Goal: Task Accomplishment & Management: Use online tool/utility

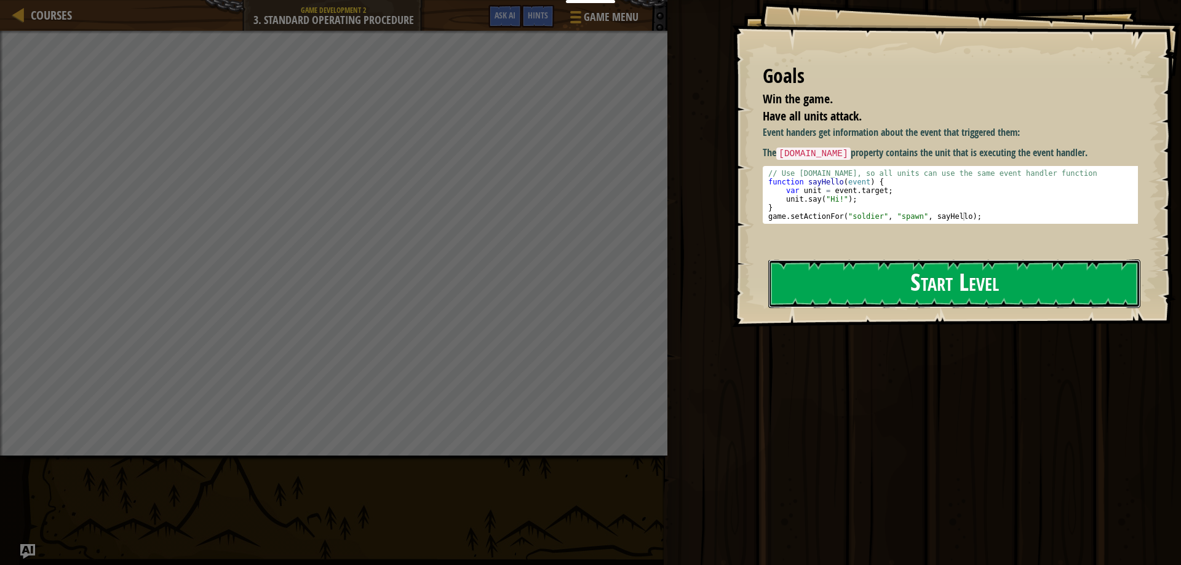
click at [943, 274] on button "Start Level" at bounding box center [954, 284] width 372 height 49
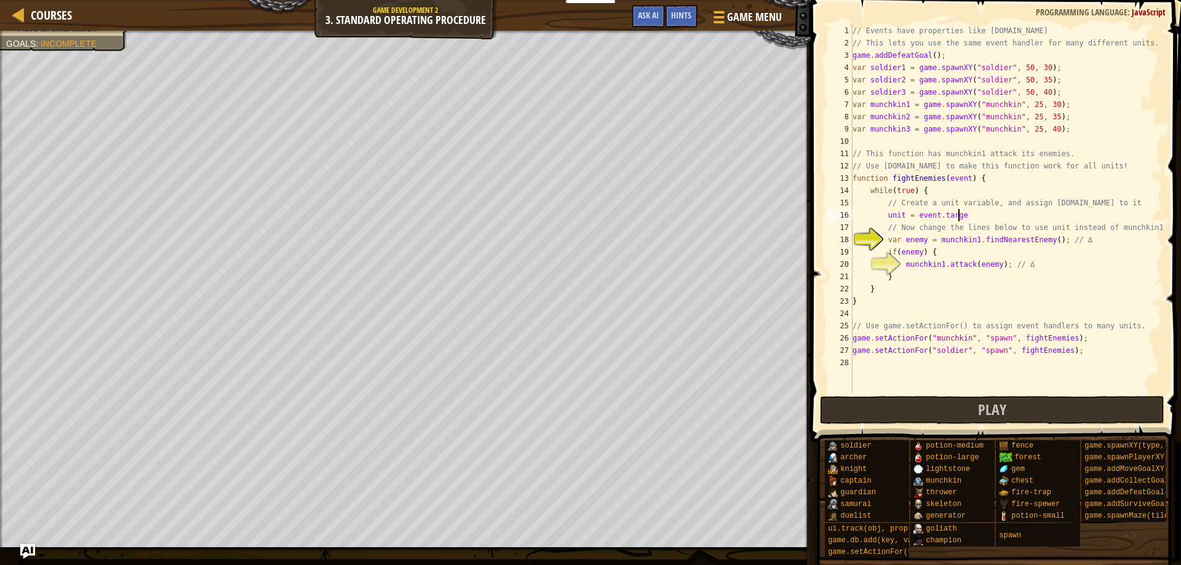
scroll to position [6, 8]
click at [983, 213] on div "// Events have properties like [DOMAIN_NAME] // This lets you use the same even…" at bounding box center [1006, 222] width 312 height 394
type textarea "unit = [DOMAIN_NAME];"
drag, startPoint x: 971, startPoint y: 213, endPoint x: 886, endPoint y: 219, distance: 85.1
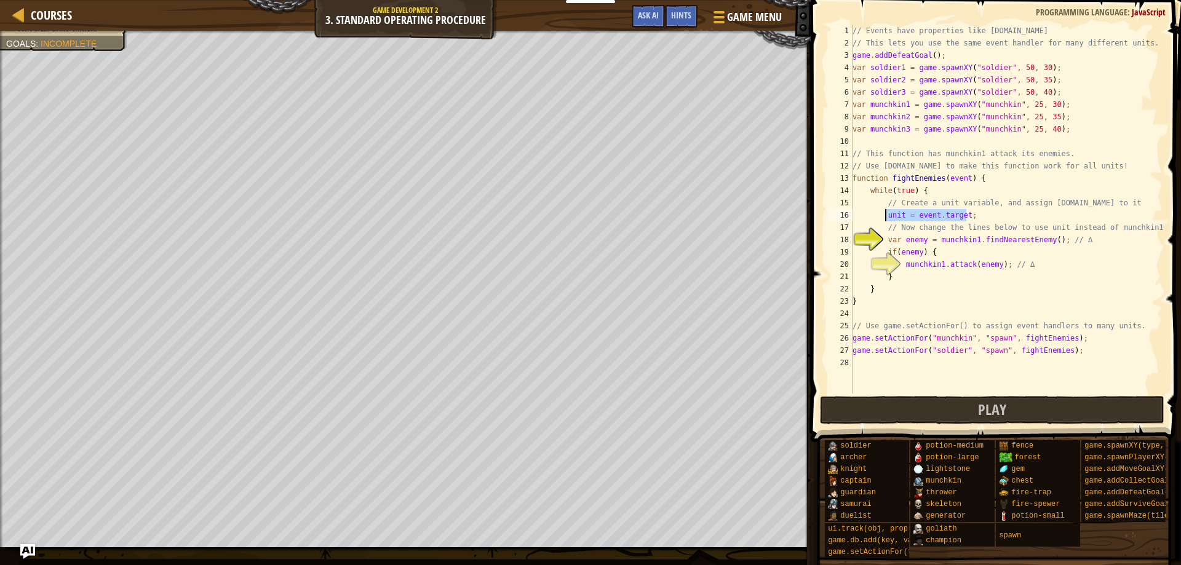
click at [886, 219] on div "// Events have properties like [DOMAIN_NAME] // This lets you use the same even…" at bounding box center [1006, 222] width 312 height 394
click at [972, 411] on button "Play" at bounding box center [992, 410] width 345 height 28
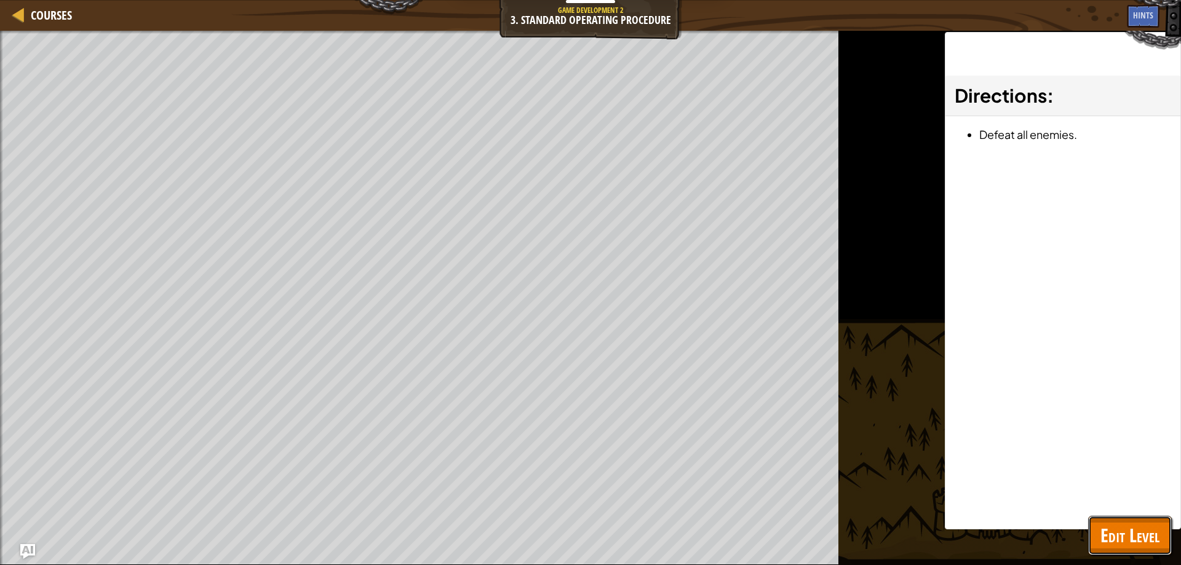
click at [1137, 535] on span "Edit Level" at bounding box center [1129, 535] width 59 height 25
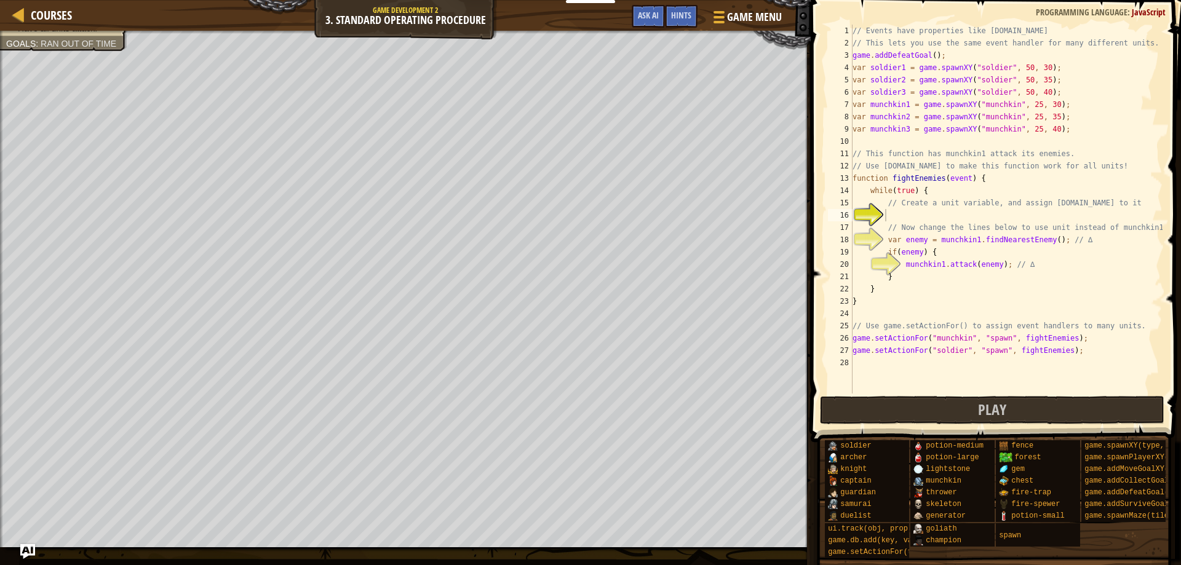
click at [901, 217] on div "// Events have properties like [DOMAIN_NAME] // This lets you use the same even…" at bounding box center [1006, 222] width 312 height 394
click at [415, 15] on div "Courses Game Development 2 3. Standard Operating Procedure Game Menu Done Hints…" at bounding box center [405, 15] width 811 height 31
click at [902, 218] on div "// Events have properties like [DOMAIN_NAME] // This lets you use the same even…" at bounding box center [1006, 222] width 312 height 394
click at [967, 242] on div "// Events have properties like [DOMAIN_NAME] // This lets you use the same even…" at bounding box center [1006, 222] width 312 height 394
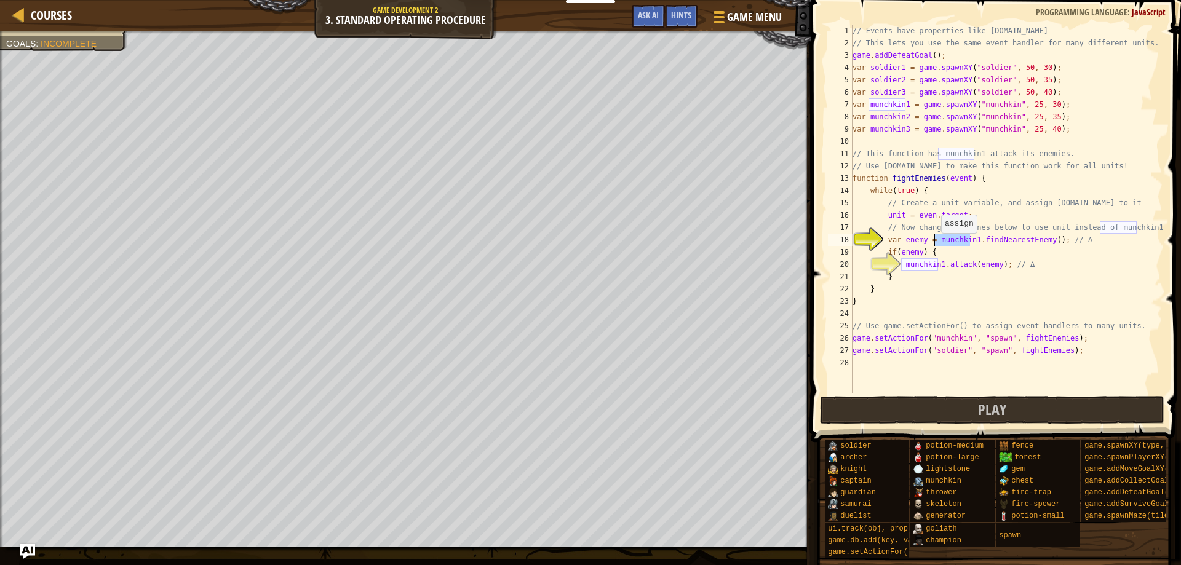
drag, startPoint x: 970, startPoint y: 239, endPoint x: 935, endPoint y: 245, distance: 35.6
click at [935, 245] on div "// Events have properties like [DOMAIN_NAME] // This lets you use the same even…" at bounding box center [1006, 222] width 312 height 394
drag, startPoint x: 937, startPoint y: 265, endPoint x: 901, endPoint y: 269, distance: 36.5
click at [901, 269] on div "// Events have properties like [DOMAIN_NAME] // This lets you use the same even…" at bounding box center [1006, 222] width 312 height 394
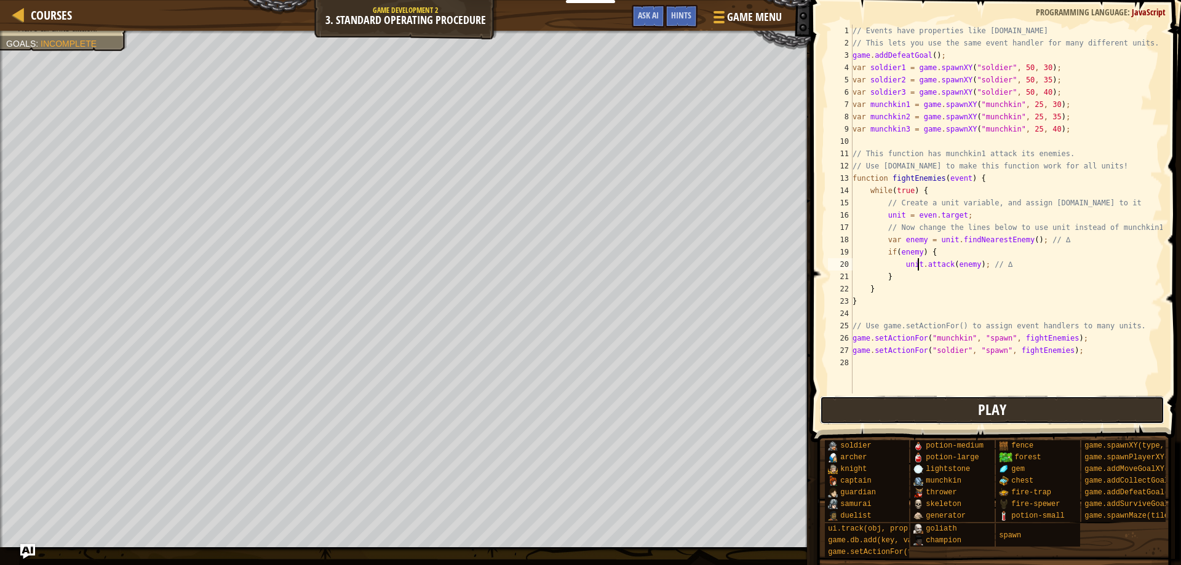
click at [961, 408] on button "Play" at bounding box center [992, 410] width 345 height 28
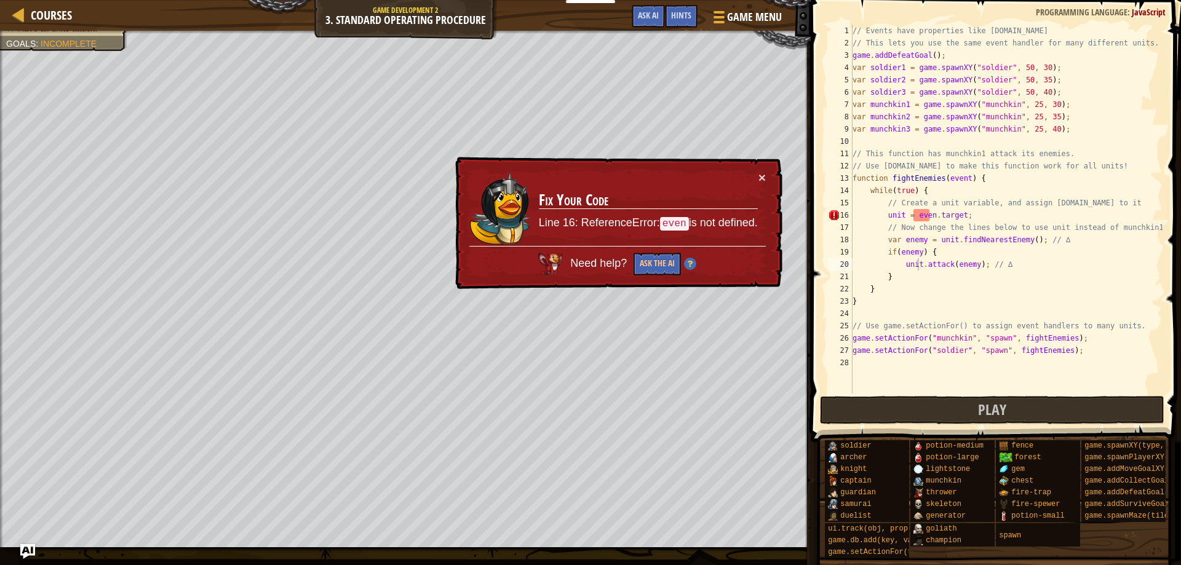
click at [928, 215] on div "// Events have properties like [DOMAIN_NAME] // This lets you use the same even…" at bounding box center [1006, 222] width 312 height 394
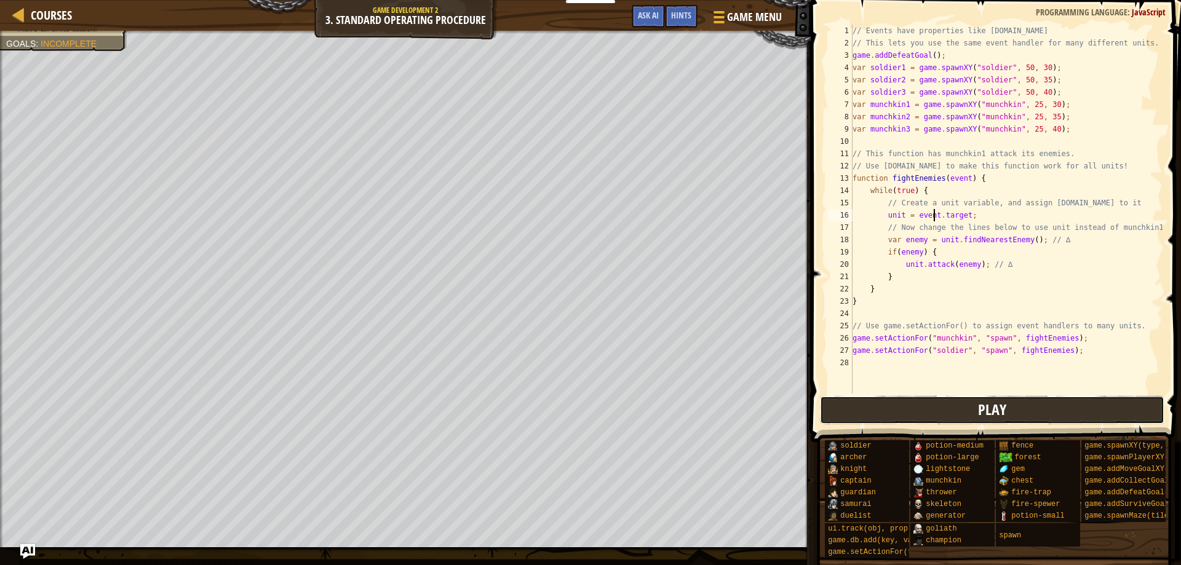
click at [947, 410] on button "Play" at bounding box center [992, 410] width 345 height 28
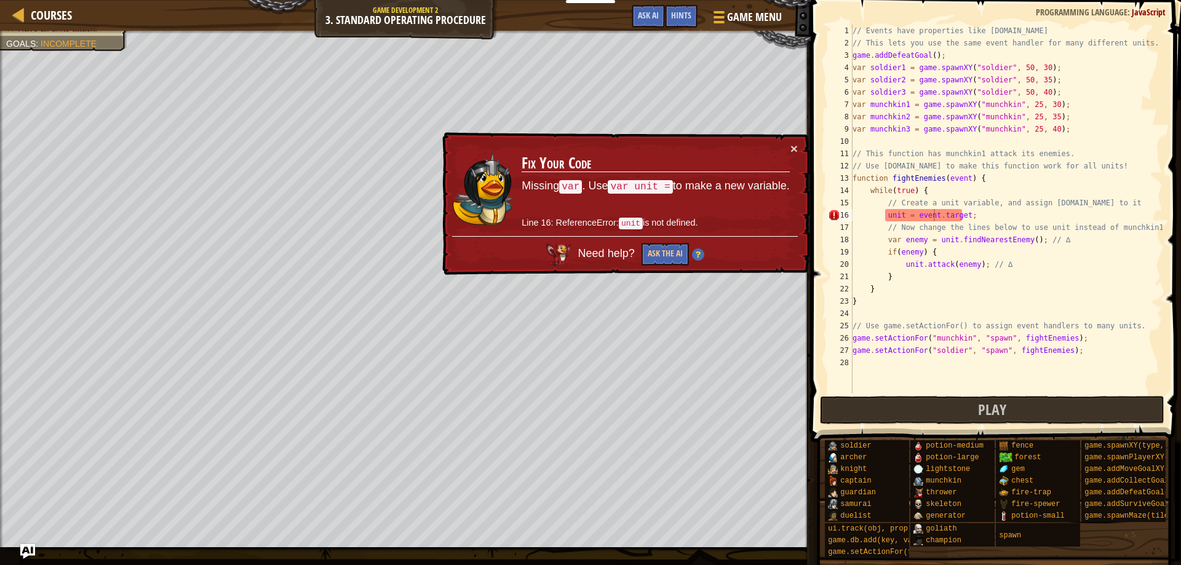
click at [885, 215] on div "// Events have properties like [DOMAIN_NAME] // This lets you use the same even…" at bounding box center [1006, 222] width 312 height 394
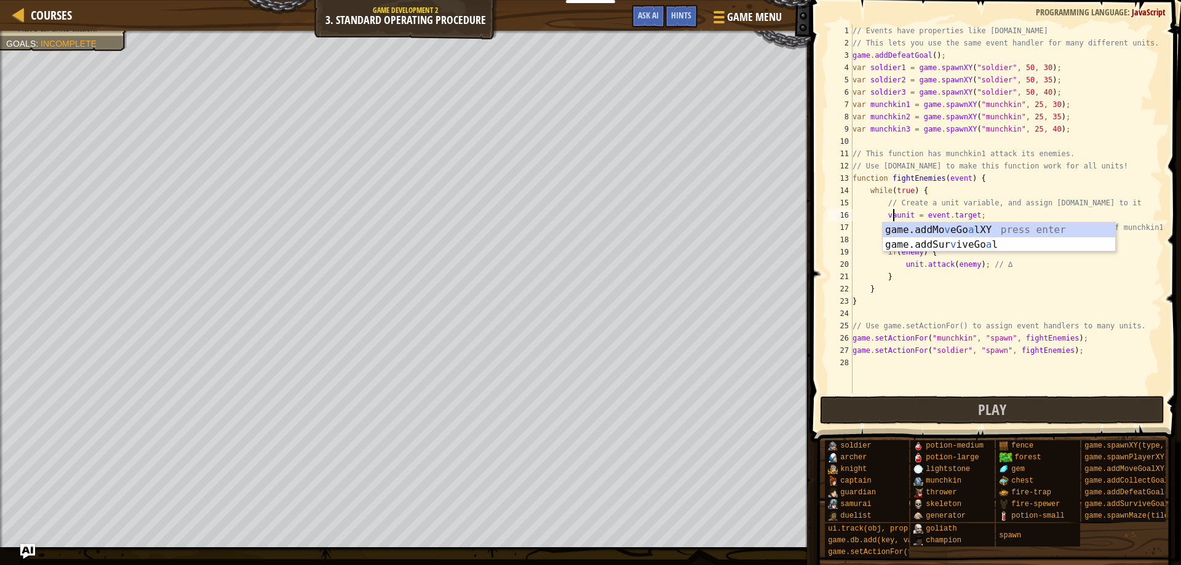
scroll to position [6, 4]
type textarea "var unit = [DOMAIN_NAME];"
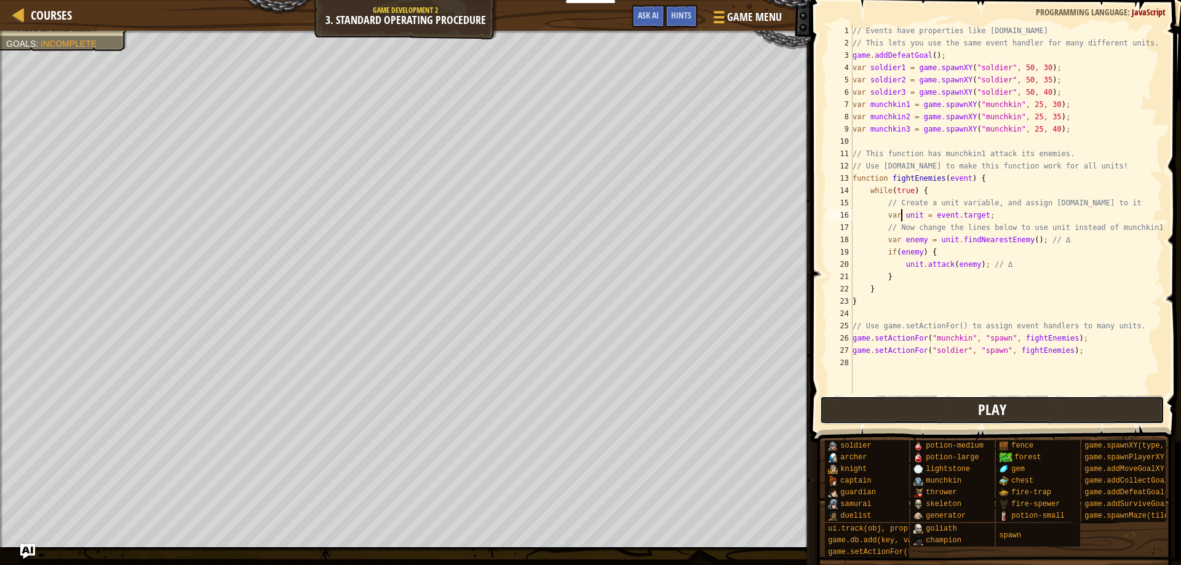
click at [954, 402] on button "Play" at bounding box center [992, 410] width 345 height 28
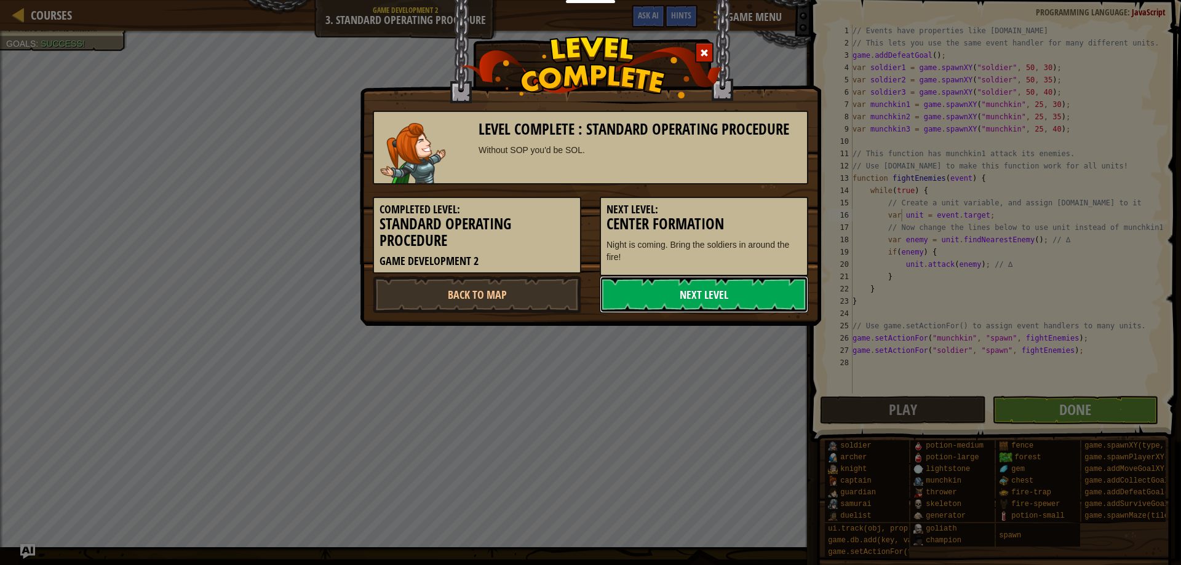
click at [680, 288] on link "Next Level" at bounding box center [704, 294] width 208 height 37
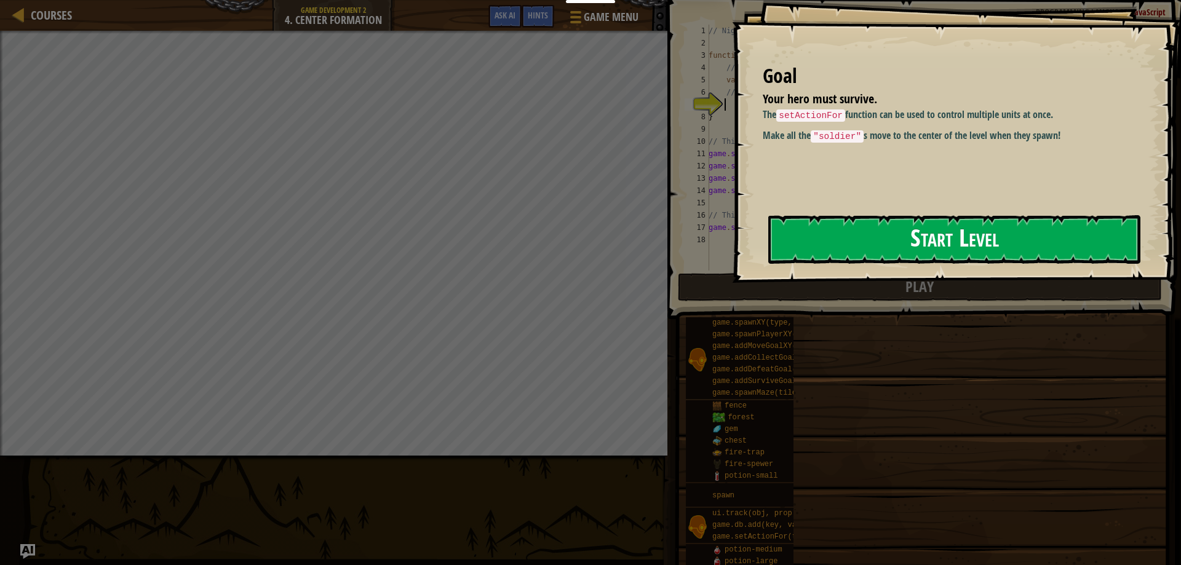
click at [876, 239] on button "Start Level" at bounding box center [954, 239] width 372 height 49
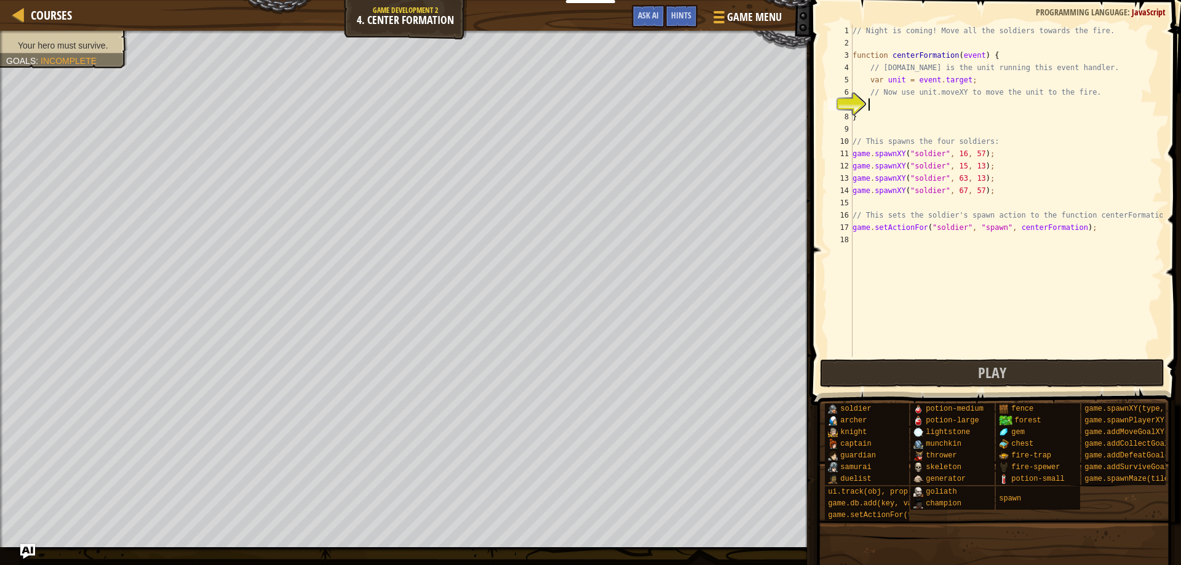
click at [897, 107] on div "// Night is coming! Move all the soldiers towards the fire. function centerForm…" at bounding box center [1006, 203] width 312 height 357
click at [645, 18] on span "Ask AI" at bounding box center [648, 15] width 21 height 12
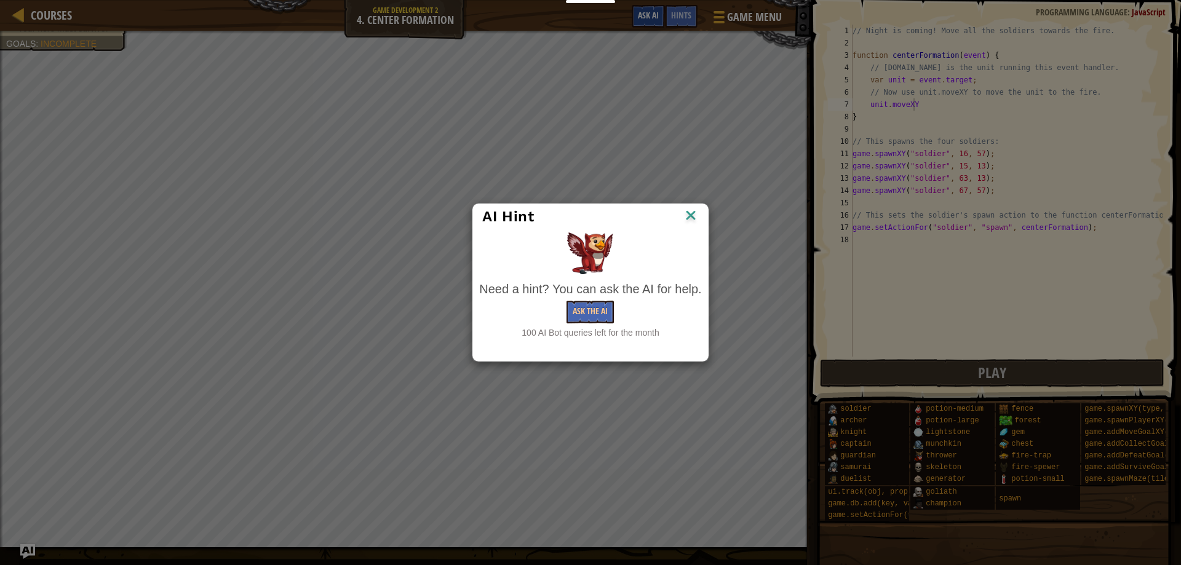
click at [645, 18] on div "AI Hint Need a hint? You can ask the AI for help. Ask the AI 100 AI Bot queries…" at bounding box center [590, 282] width 1181 height 565
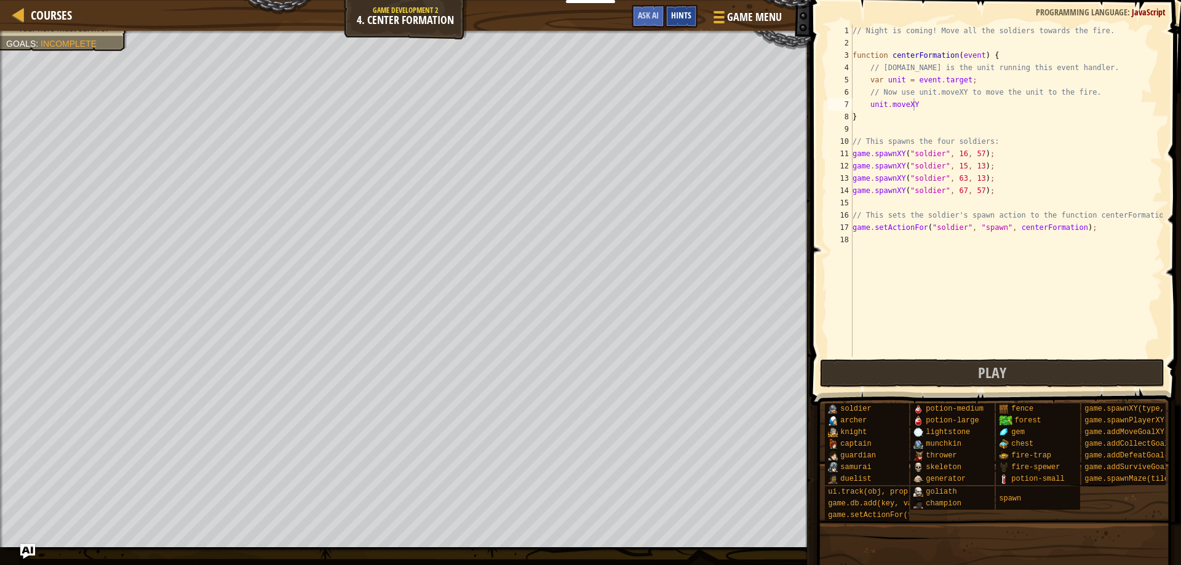
click at [681, 15] on span "Hints" at bounding box center [681, 15] width 20 height 12
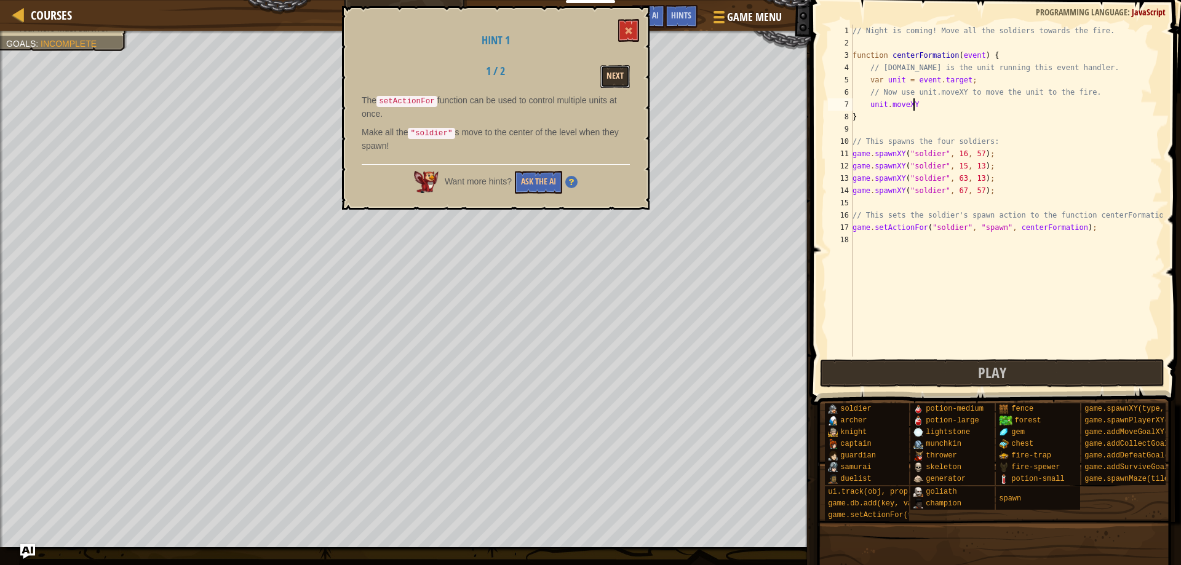
click at [605, 70] on button "Next" at bounding box center [615, 76] width 30 height 23
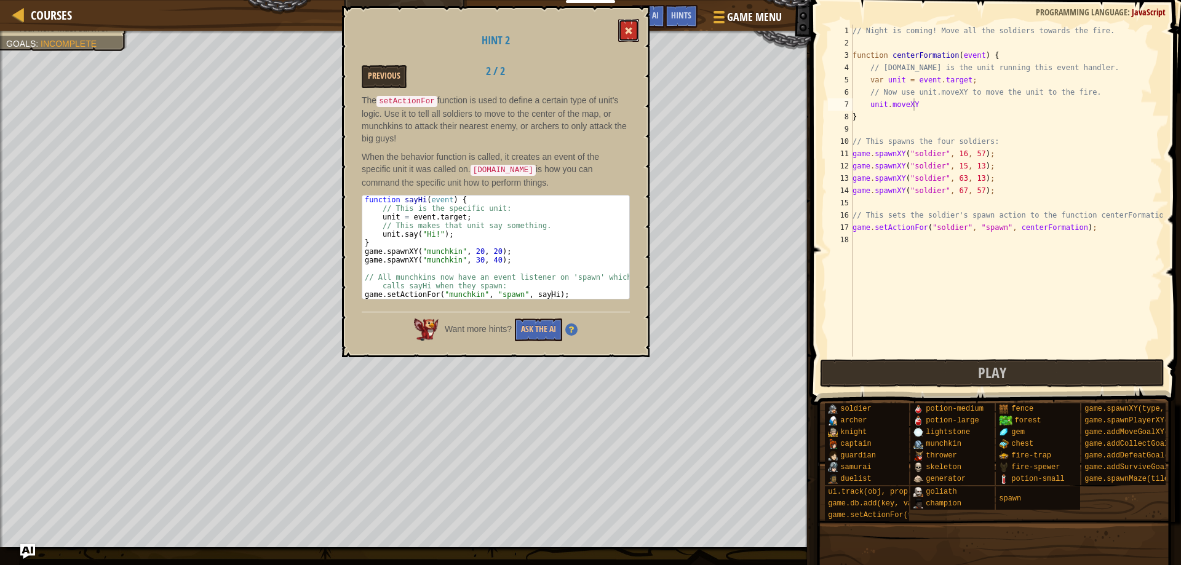
click at [627, 30] on span at bounding box center [628, 30] width 9 height 9
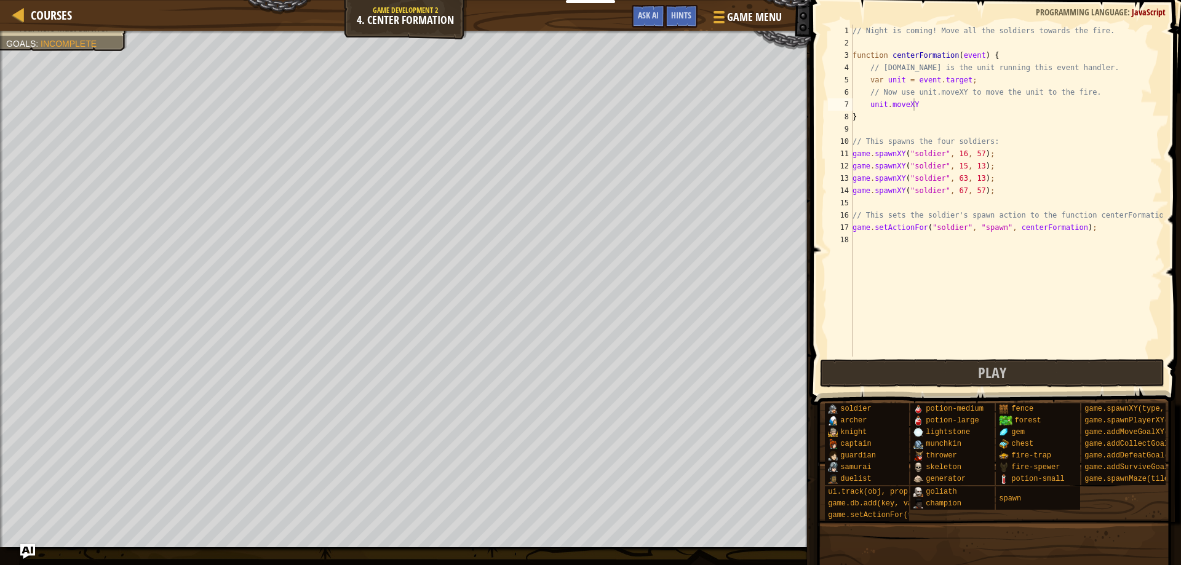
click at [922, 103] on div "// Night is coming! Move all the soldiers towards the fire. function centerForm…" at bounding box center [1006, 203] width 312 height 357
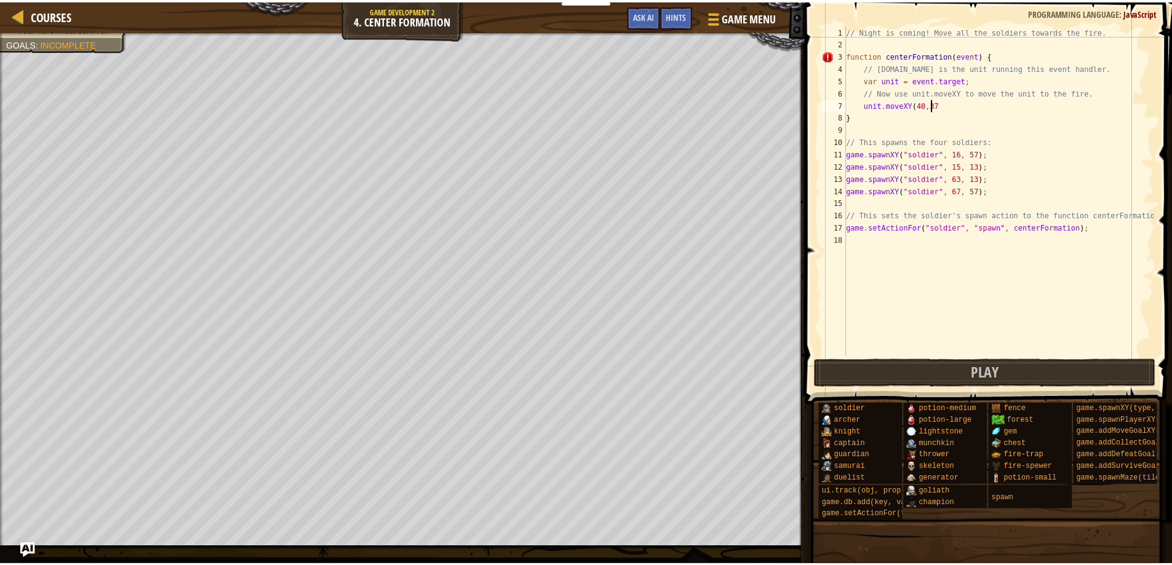
scroll to position [6, 7]
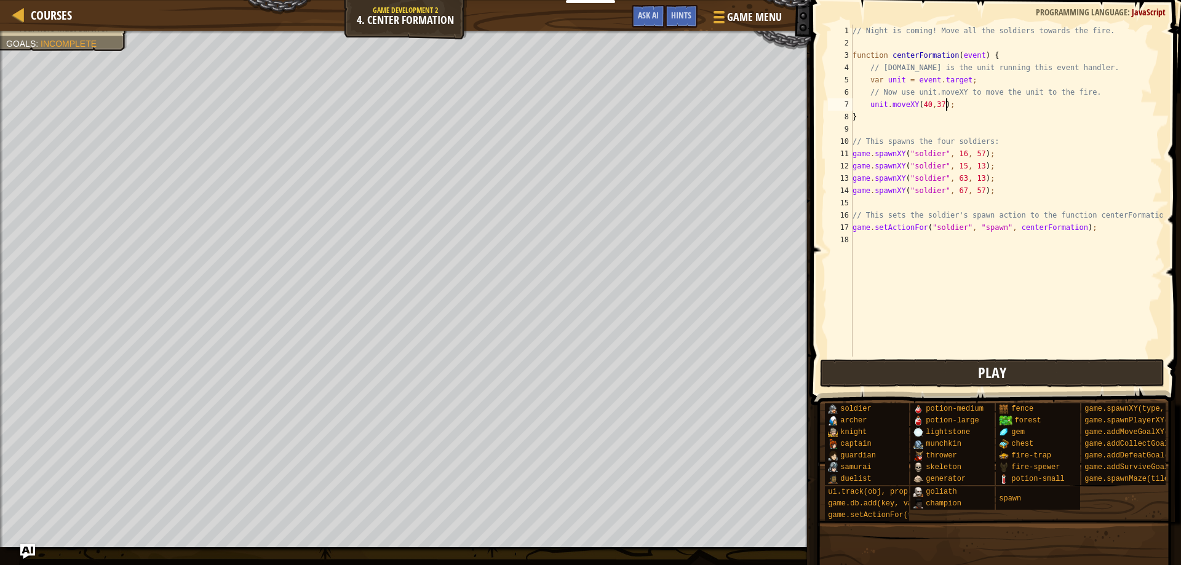
type textarea "unit.moveXY(40,37);"
click at [959, 370] on button "Play" at bounding box center [992, 373] width 345 height 28
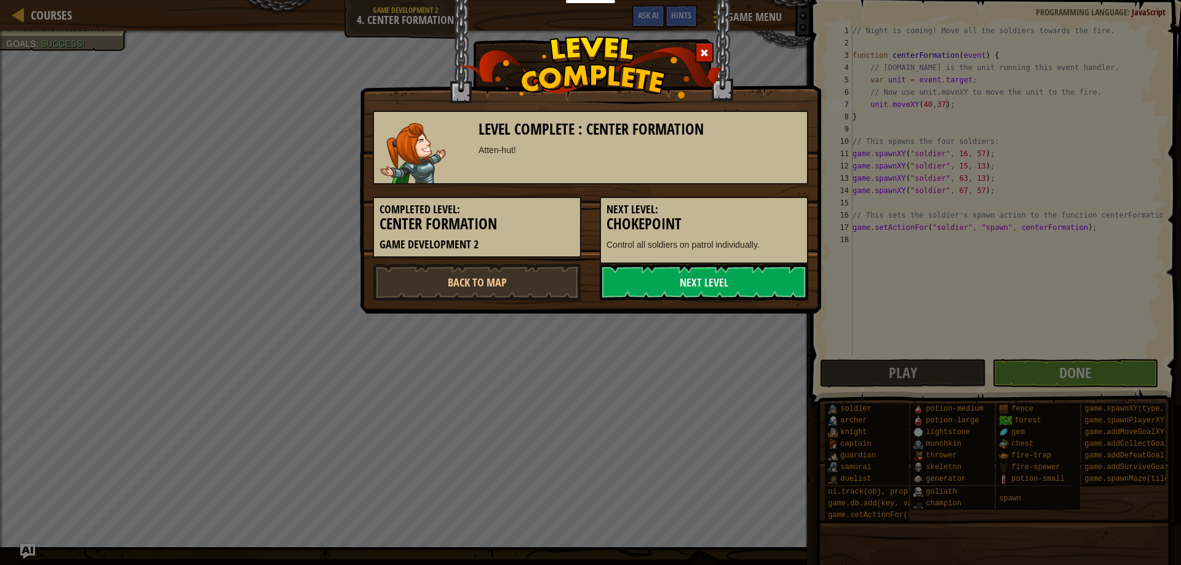
click at [1087, 169] on div "Level Complete : Center Formation Atten-hut! Completed Level: Center Formation …" at bounding box center [590, 282] width 1181 height 565
click at [541, 284] on link "Back to Map" at bounding box center [477, 282] width 208 height 37
